Goal: Check status

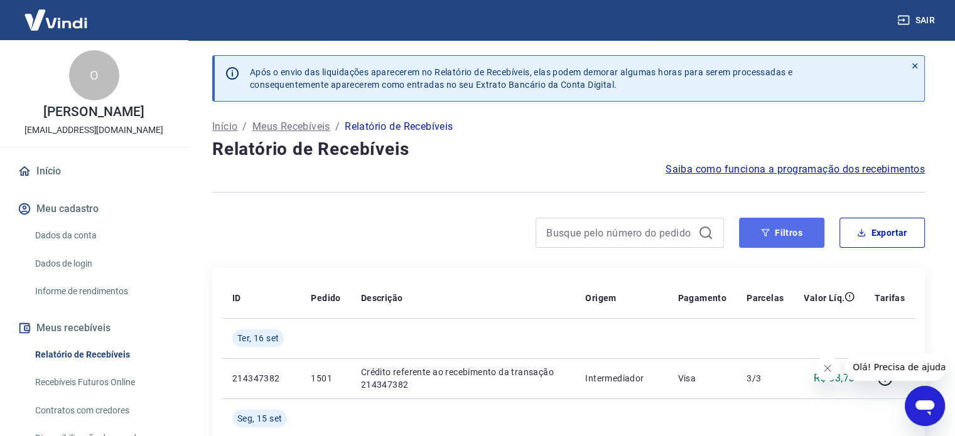
click at [779, 225] on button "Filtros" at bounding box center [781, 233] width 85 height 30
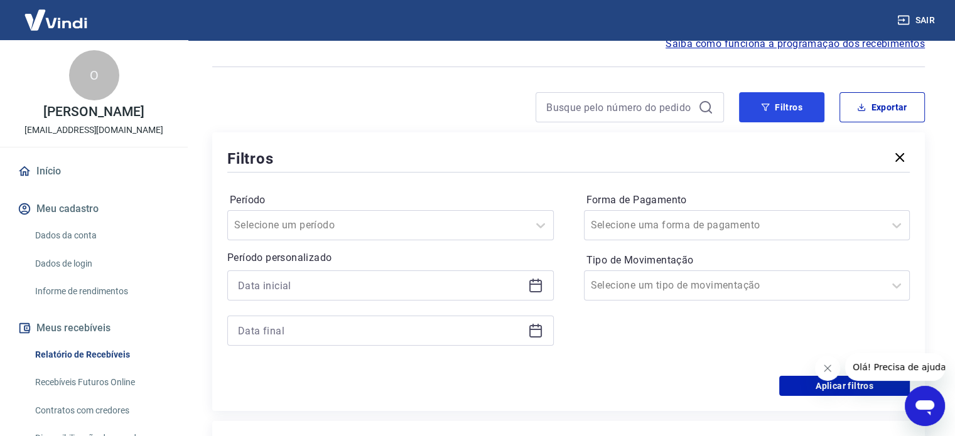
scroll to position [188, 0]
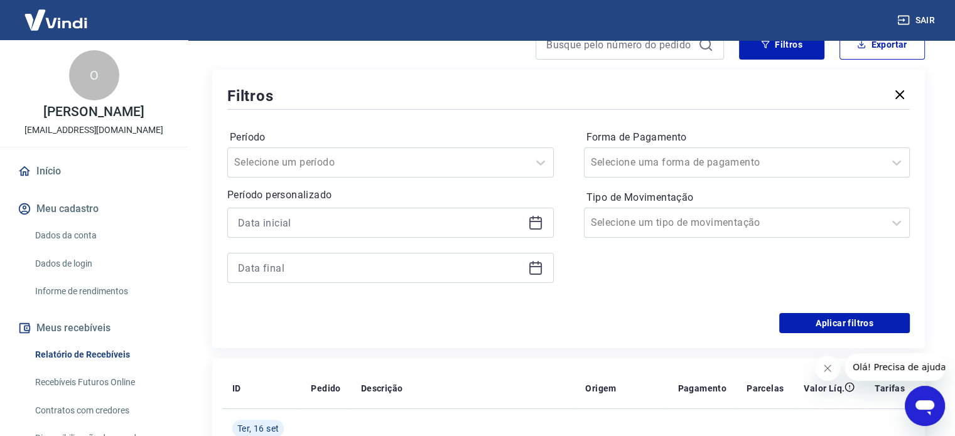
click at [529, 225] on icon at bounding box center [535, 222] width 15 height 15
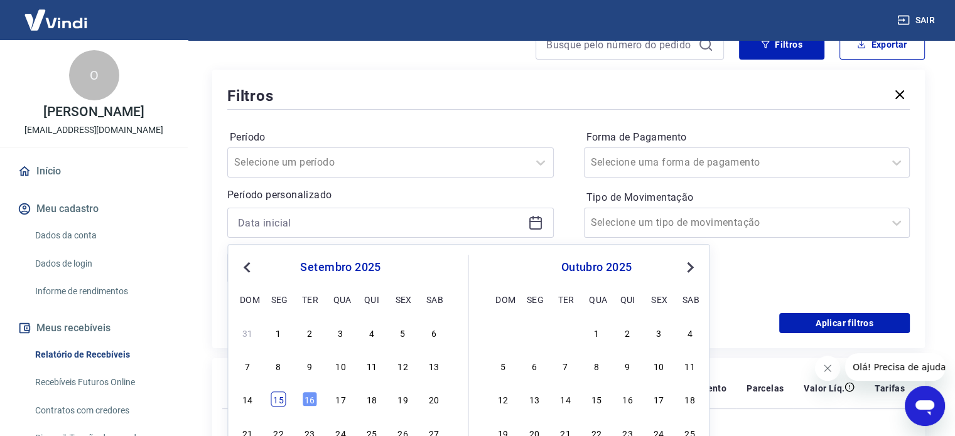
click at [279, 401] on div "15" at bounding box center [278, 400] width 15 height 15
type input "[DATE]"
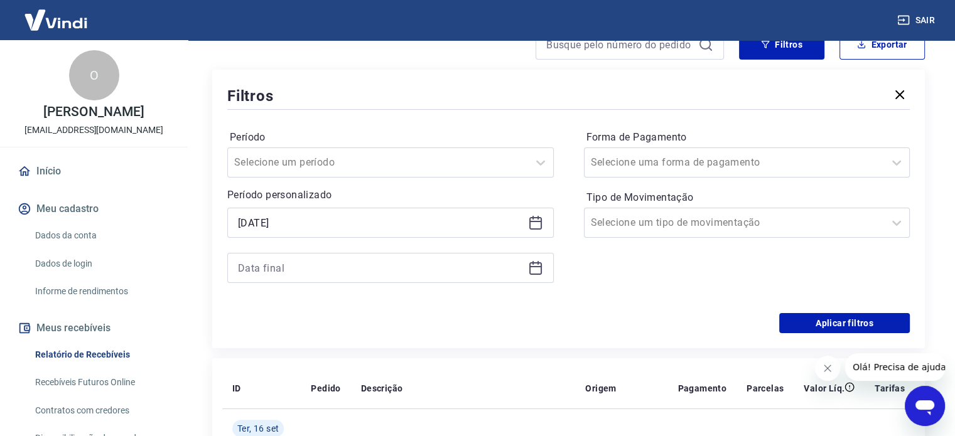
click at [538, 268] on icon at bounding box center [535, 268] width 15 height 15
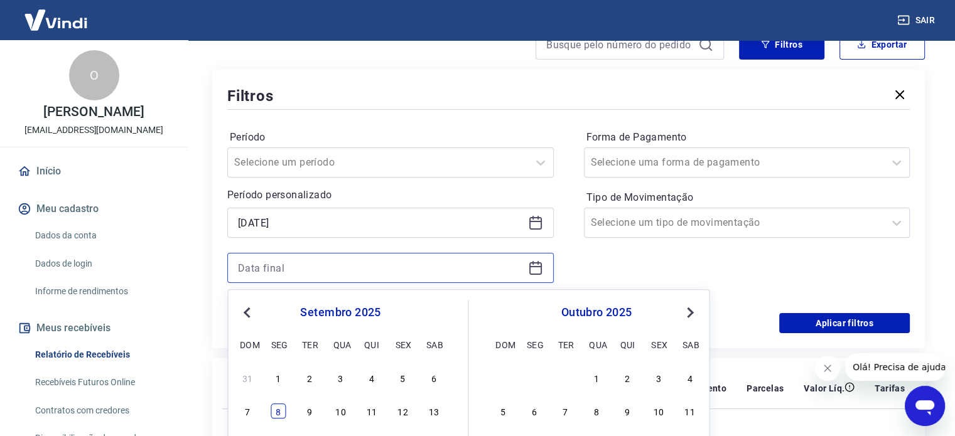
scroll to position [251, 0]
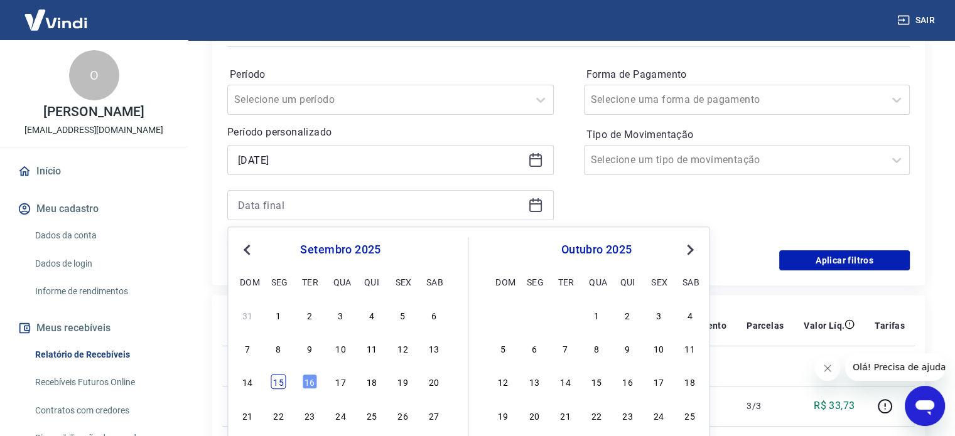
click at [280, 386] on div "15" at bounding box center [278, 382] width 15 height 15
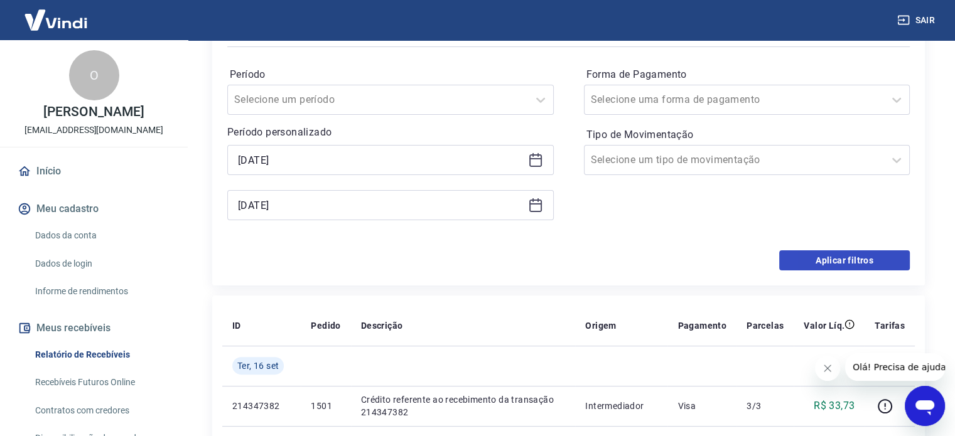
type input "[DATE]"
click at [837, 265] on button "Aplicar filtros" at bounding box center [844, 261] width 131 height 20
